Goal: Transaction & Acquisition: Purchase product/service

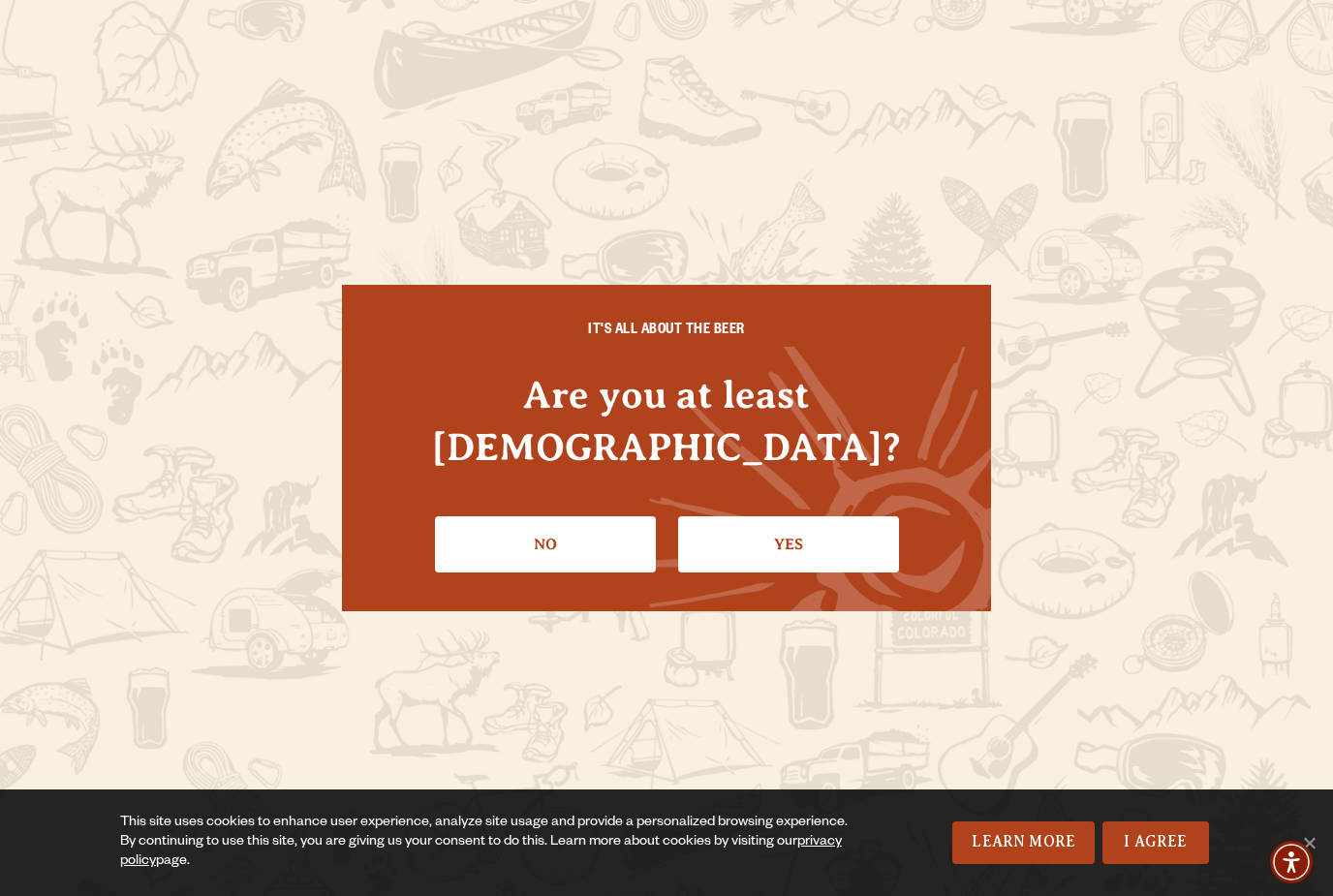
click at [769, 522] on link "Yes" at bounding box center [789, 544] width 221 height 56
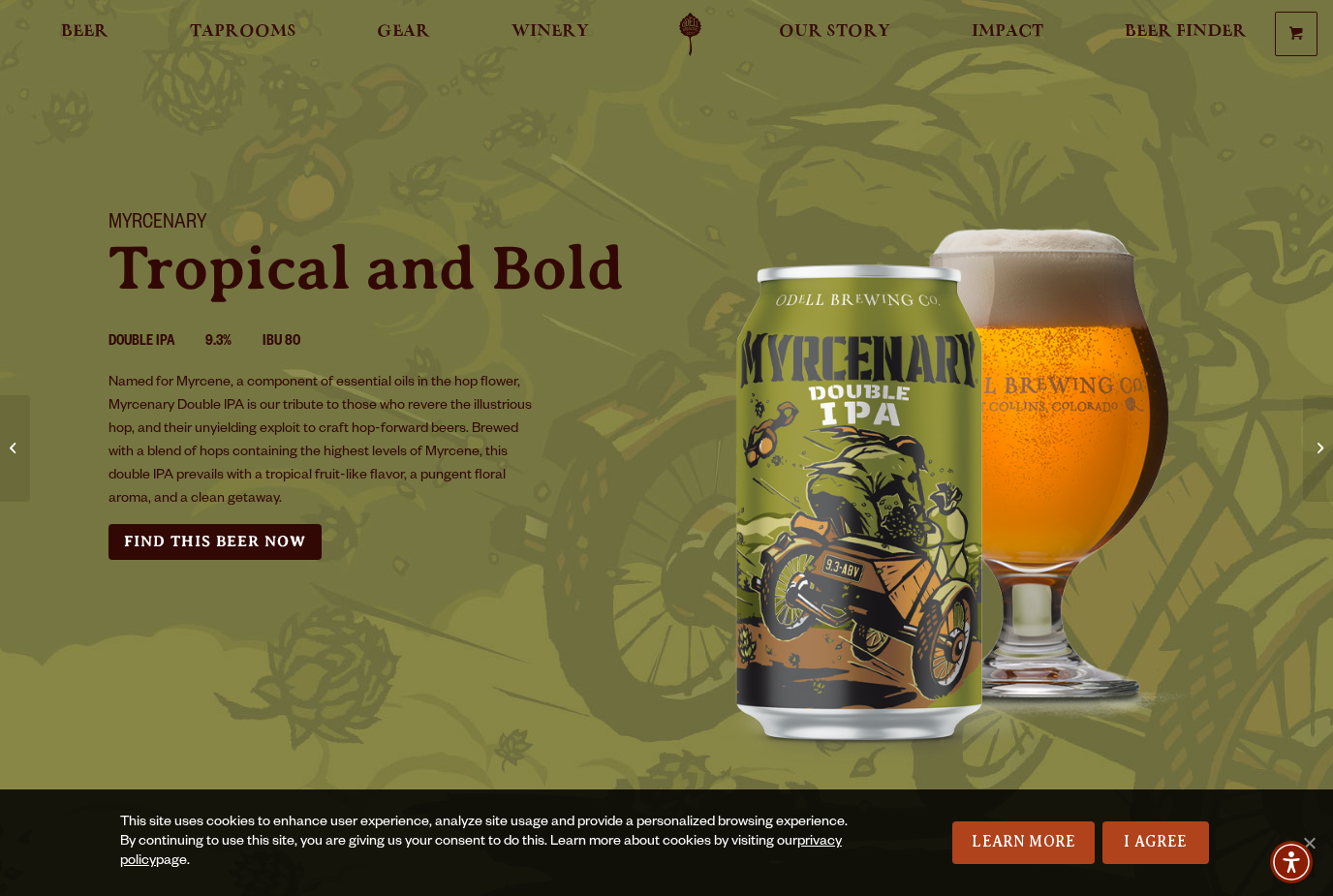
click at [210, 535] on link "Find this Beer Now" at bounding box center [215, 541] width 213 height 36
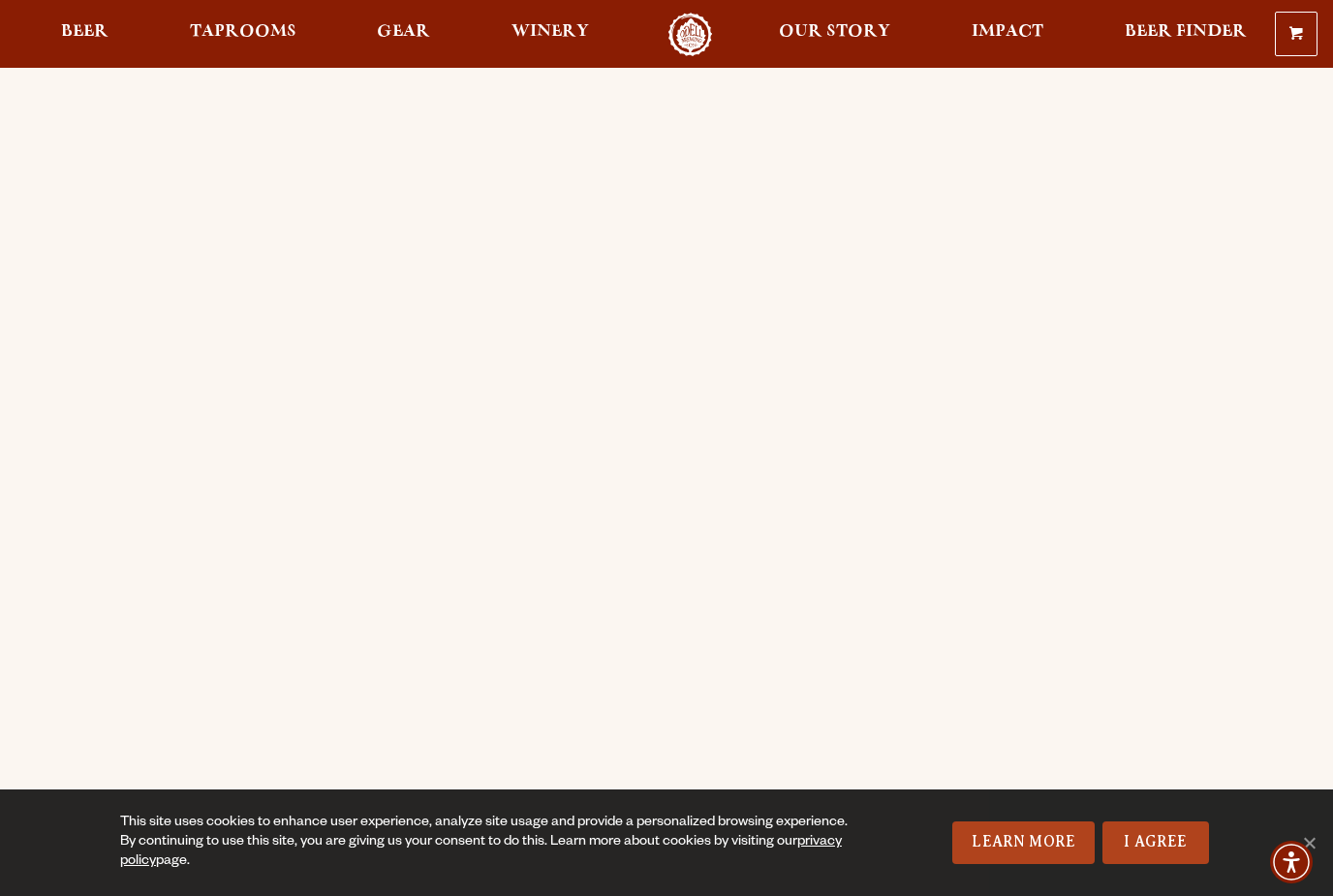
scroll to position [108, 0]
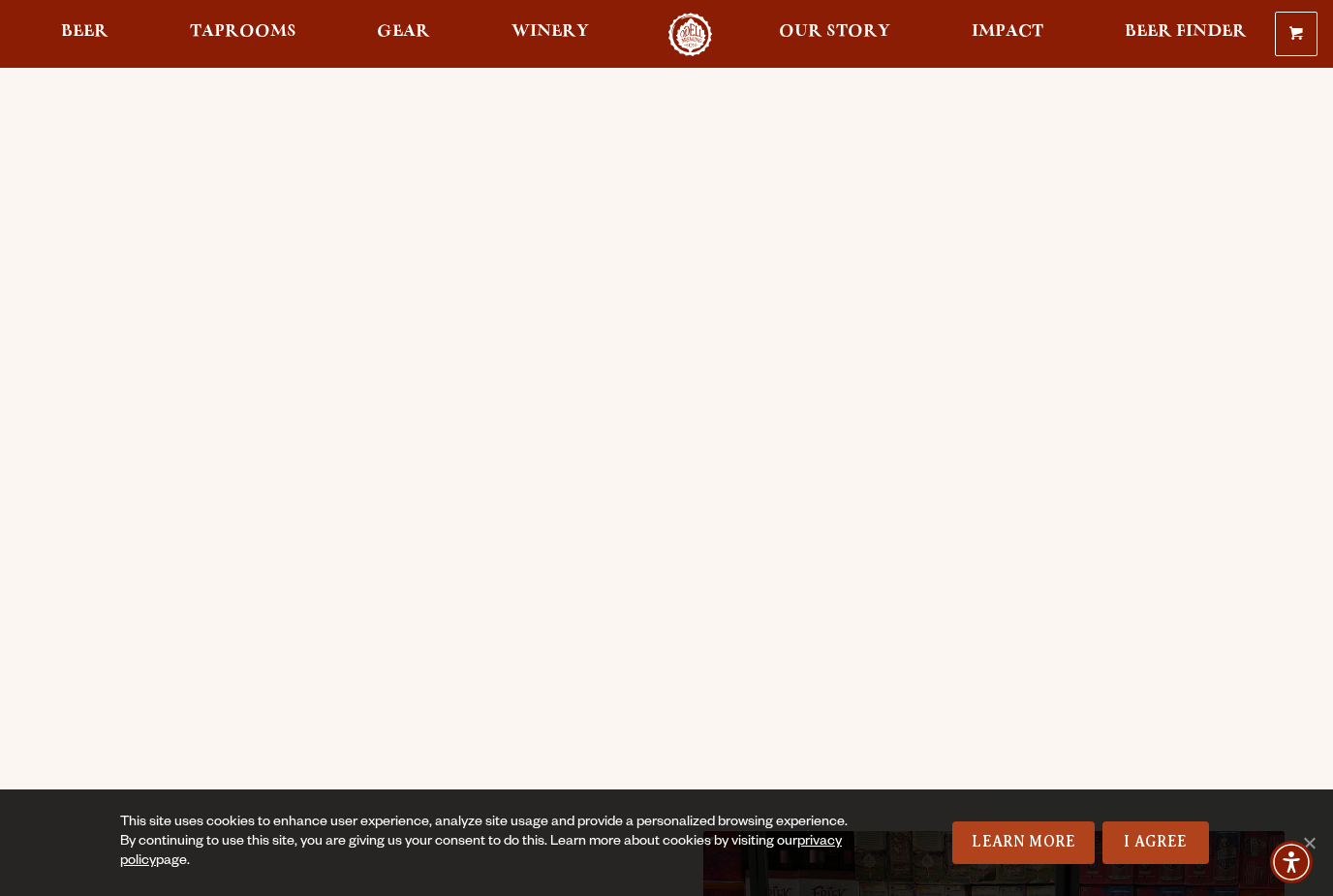
click at [5, 426] on div "Order Online Order [PERSON_NAME] beer or OBC Wine online for delivery or pick-u…" at bounding box center [666, 648] width 1333 height 1365
click at [36, 424] on div "Order Online Order [PERSON_NAME] beer or OBC Wine online for delivery or pick-u…" at bounding box center [666, 648] width 1333 height 1365
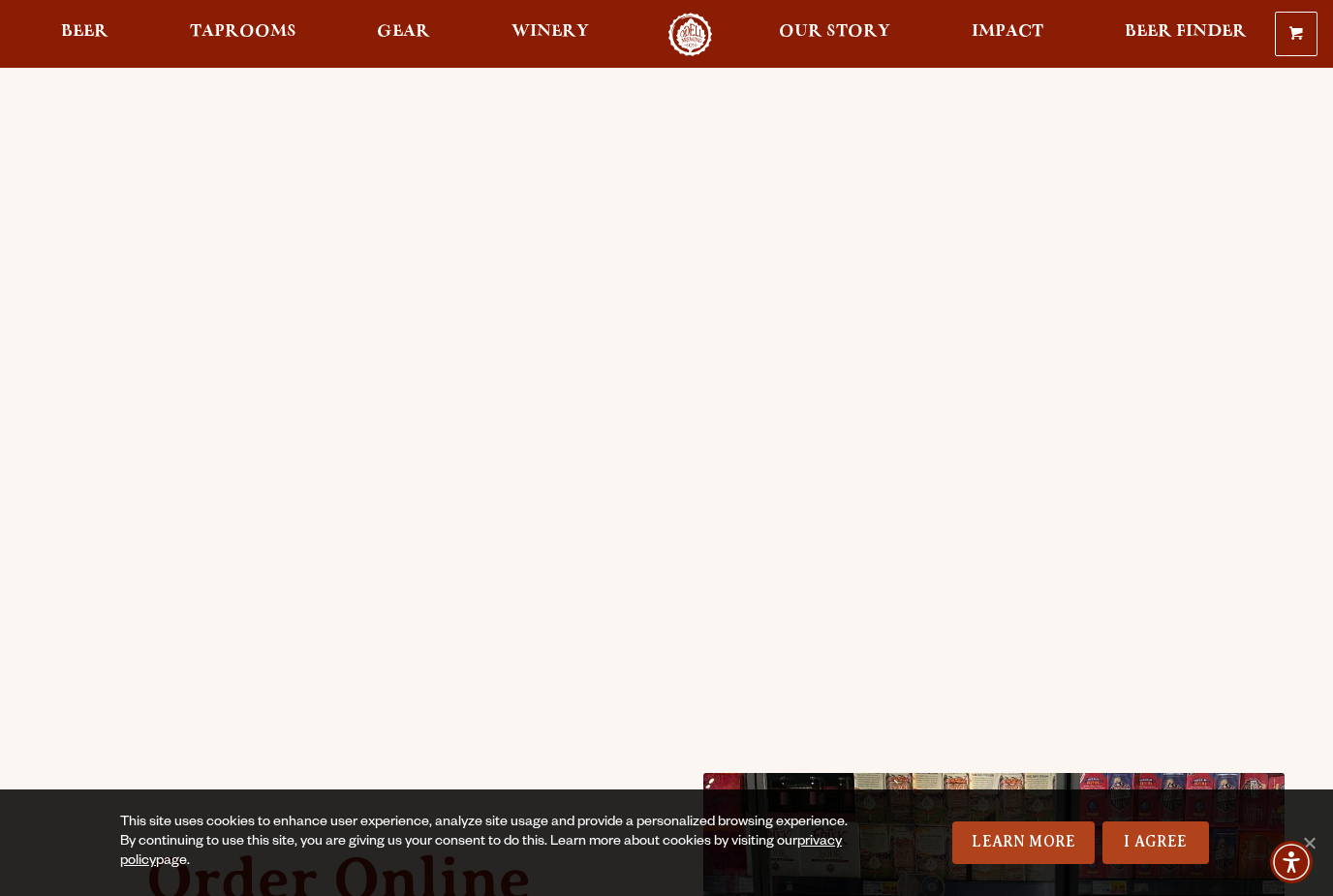
scroll to position [169, 0]
click at [39, 402] on div "Order Online Order [PERSON_NAME] beer or OBC Wine online for delivery or pick-u…" at bounding box center [666, 587] width 1333 height 1365
click at [33, 396] on div "Order Online Order [PERSON_NAME] beer or OBC Wine online for delivery or pick-u…" at bounding box center [666, 587] width 1333 height 1365
click at [16, 435] on div "Order Online Order [PERSON_NAME] beer or OBC Wine online for delivery or pick-u…" at bounding box center [666, 587] width 1333 height 1365
click at [41, 441] on div "Order Online Order Odell beer or OBC Wine online for delivery or pick-up from a…" at bounding box center [666, 587] width 1333 height 1365
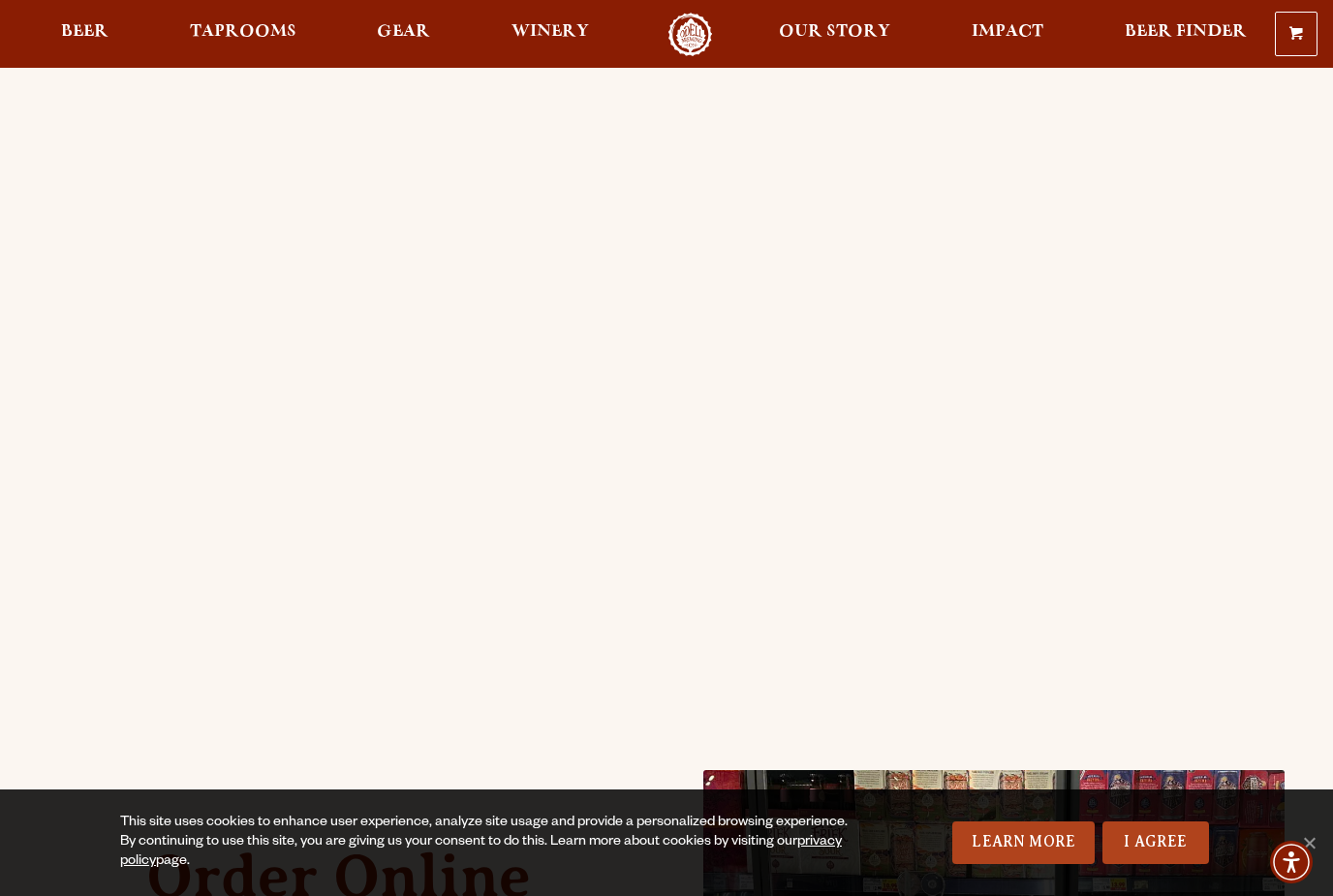
click at [41, 419] on div "Order Online Order Odell beer or OBC Wine online for delivery or pick-up from a…" at bounding box center [666, 587] width 1333 height 1365
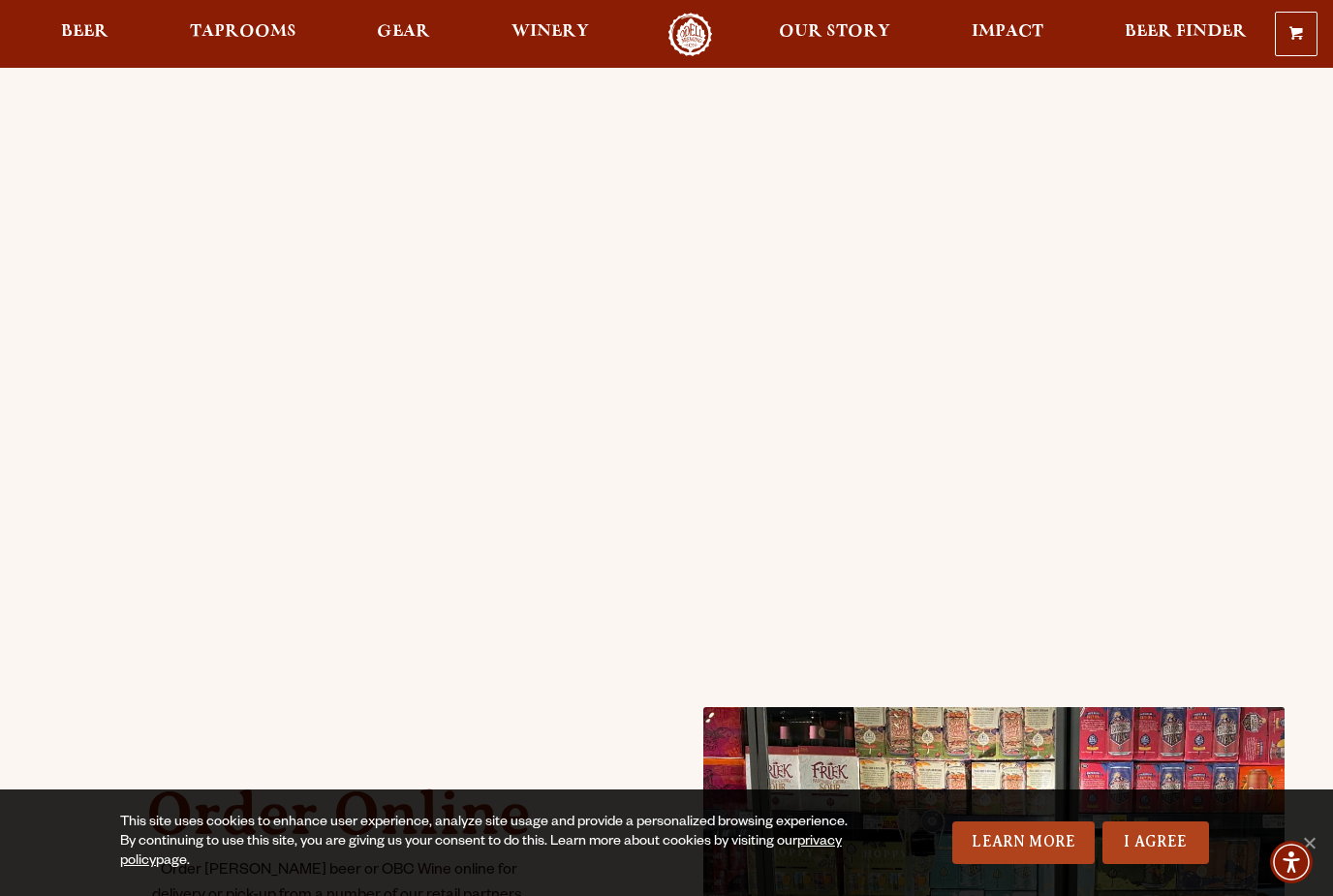
scroll to position [206, 0]
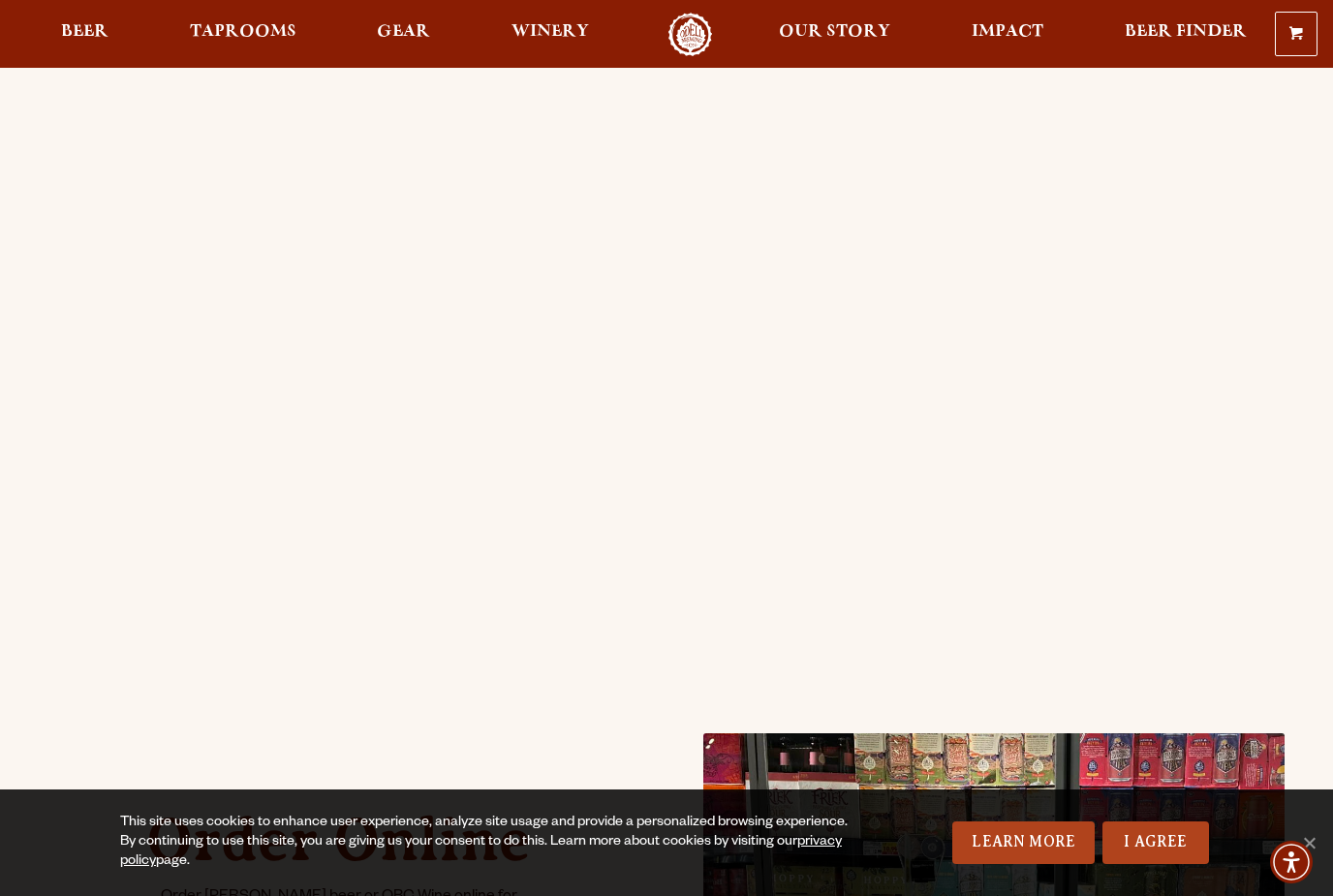
click at [31, 443] on div "Order Online Order Odell beer or OBC Wine online for delivery or pick-up from a…" at bounding box center [666, 550] width 1333 height 1365
click at [40, 424] on div "Order Online Order Odell beer or OBC Wine online for delivery or pick-up from a…" at bounding box center [666, 550] width 1333 height 1365
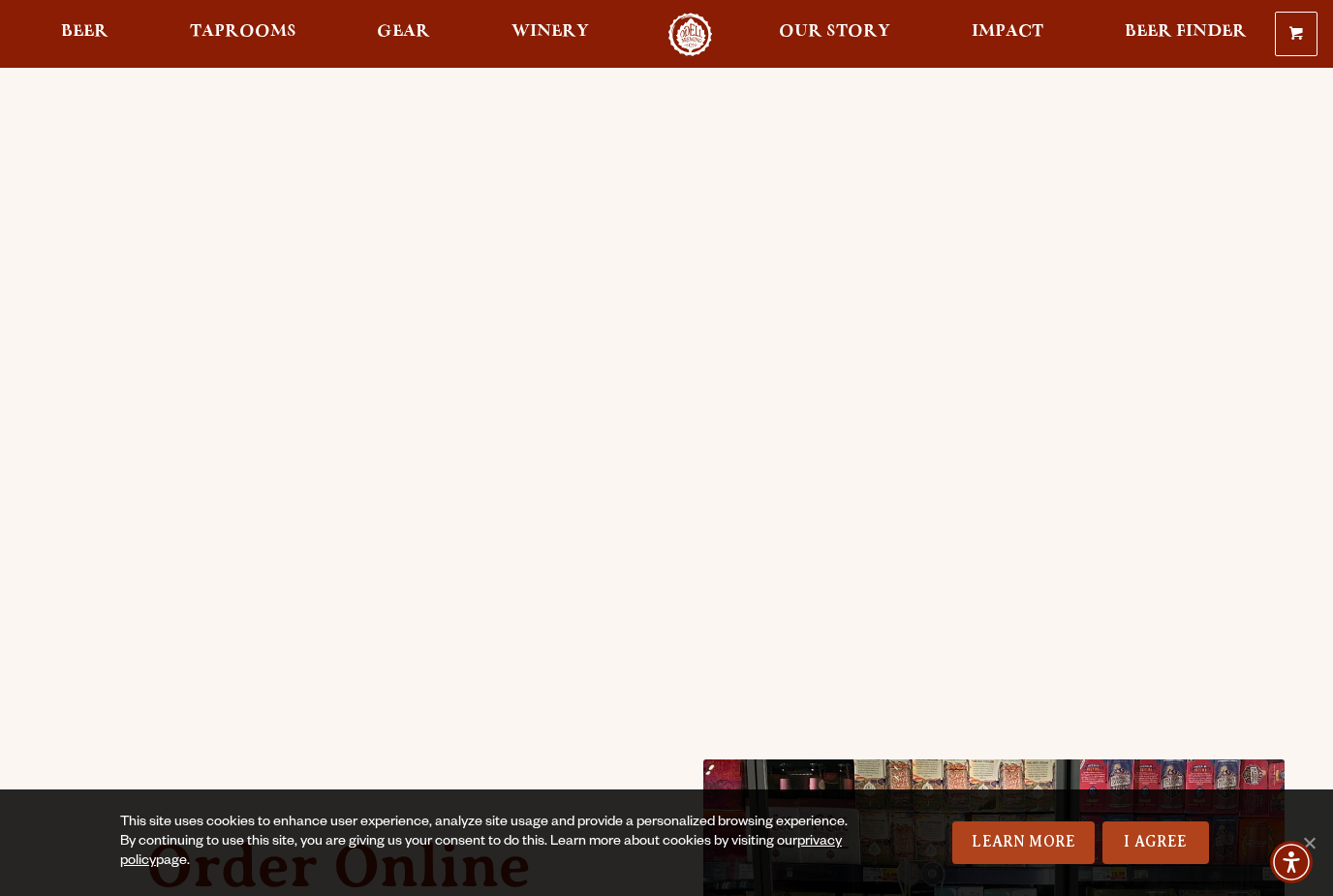
scroll to position [180, 0]
click at [39, 490] on div "Order Online Order Odell beer or OBC Wine online for delivery or pick-up from a…" at bounding box center [666, 575] width 1333 height 1365
click at [30, 360] on div "Order Online Order Odell beer or OBC Wine online for delivery or pick-up from a…" at bounding box center [666, 575] width 1333 height 1365
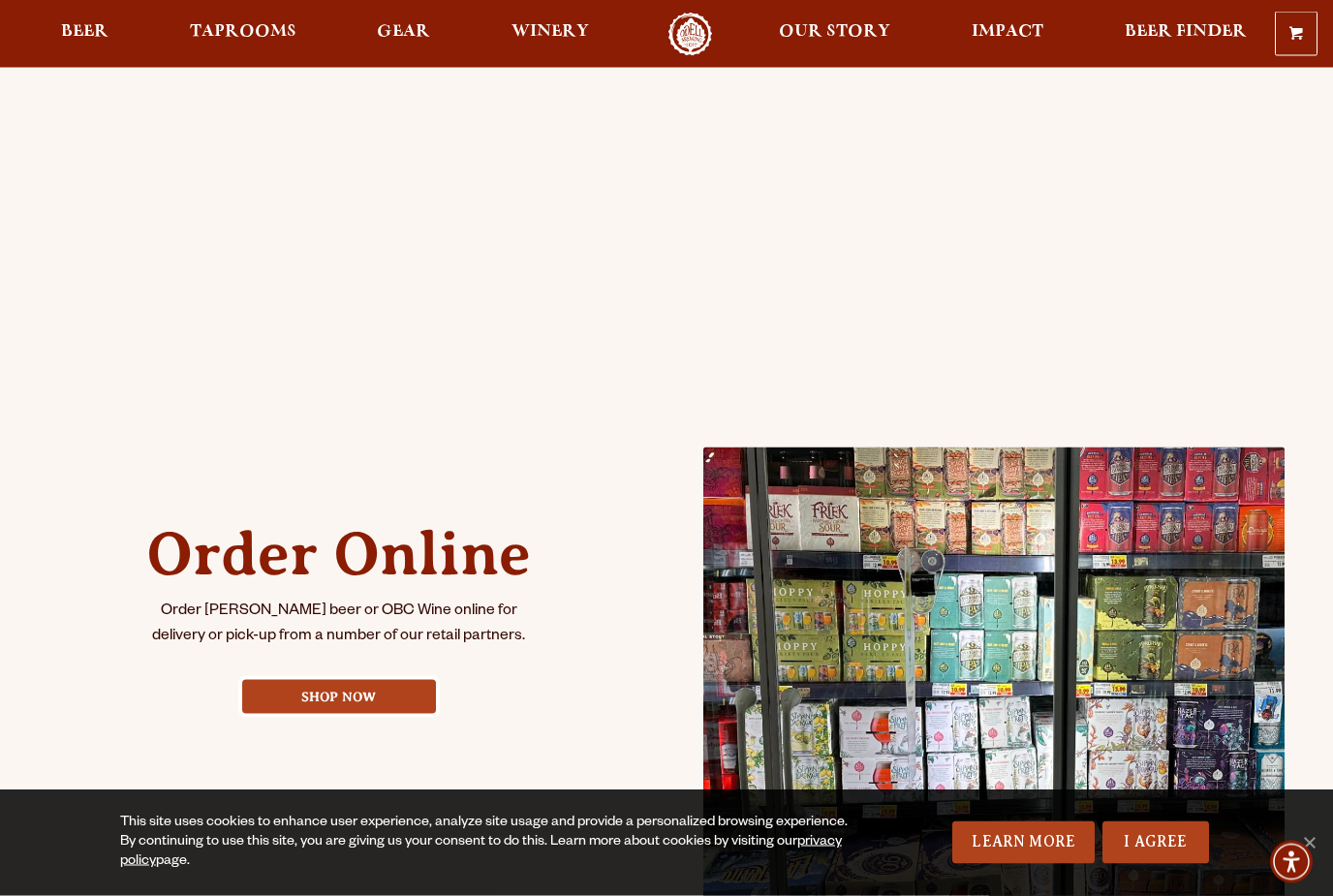
scroll to position [405, 0]
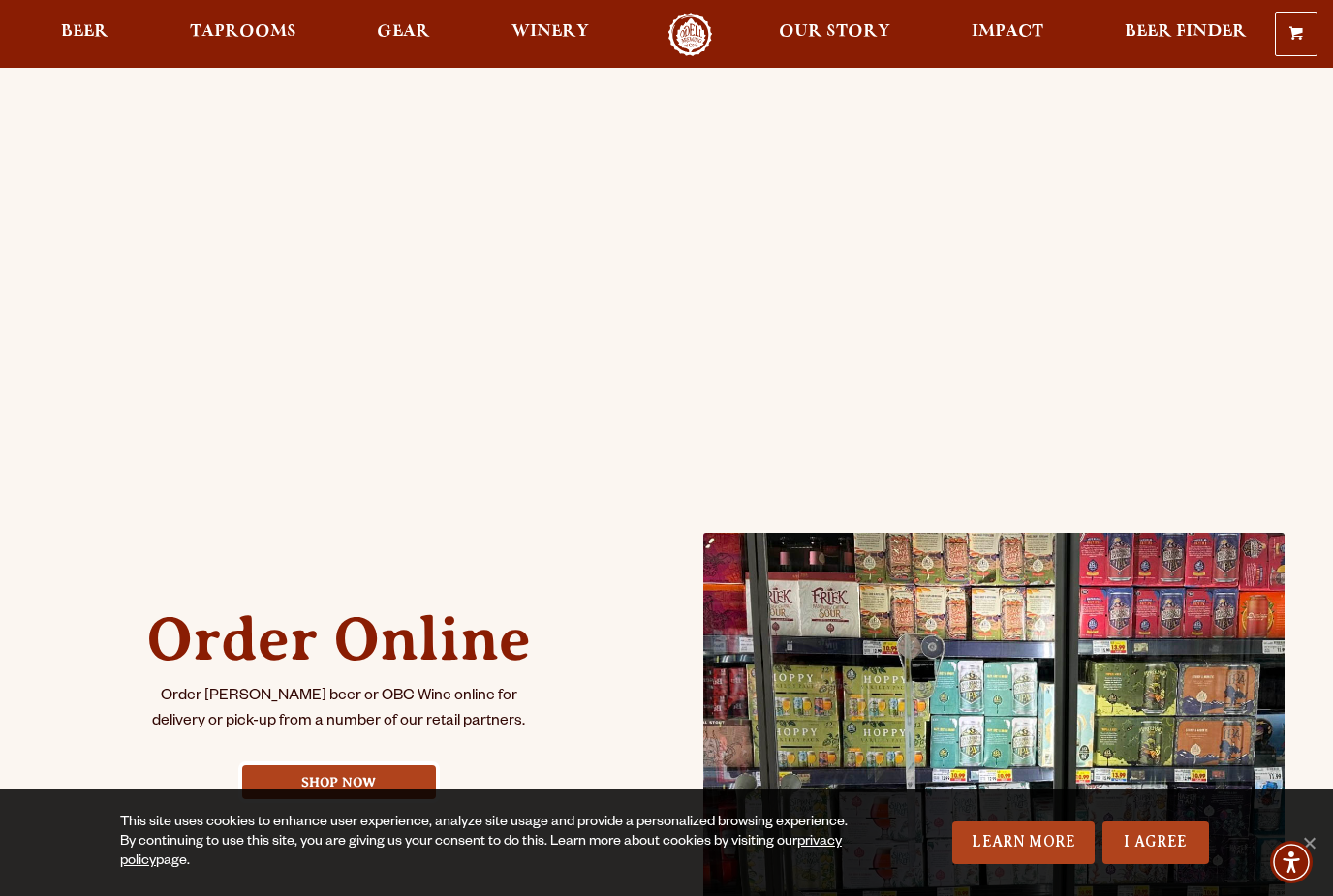
click at [394, 26] on span "Gear" at bounding box center [404, 32] width 53 height 16
